Goal: Subscribe to service/newsletter

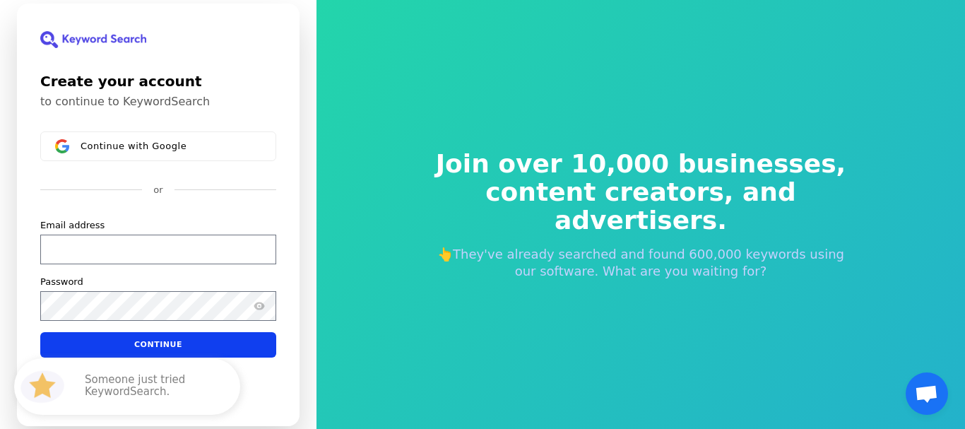
click at [213, 131] on div "Create your account to continue to KeywordSearch Continue with Google or Email …" at bounding box center [158, 215] width 282 height 422
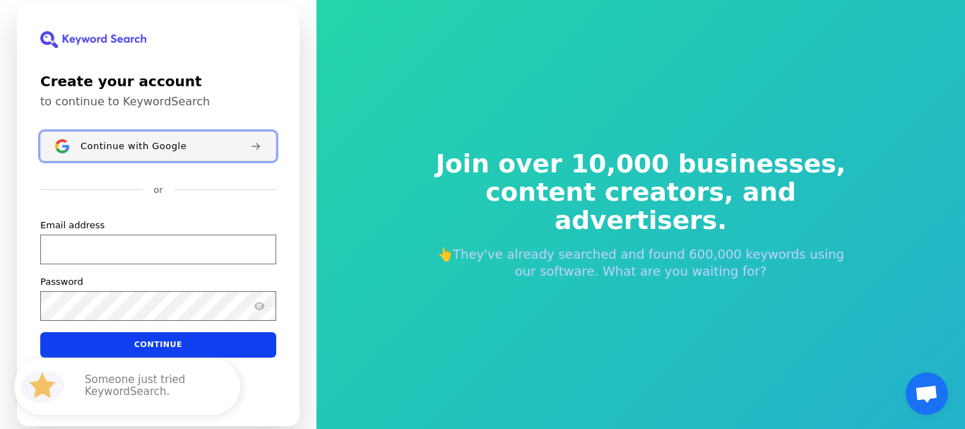
click at [218, 138] on button "Continue with Google" at bounding box center [158, 146] width 236 height 30
